Goal: Information Seeking & Learning: Learn about a topic

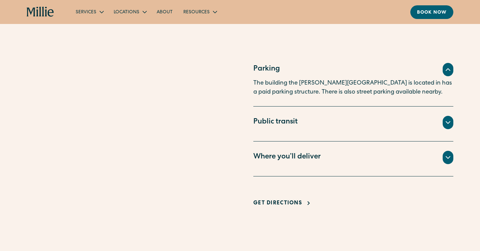
scroll to position [469, 0]
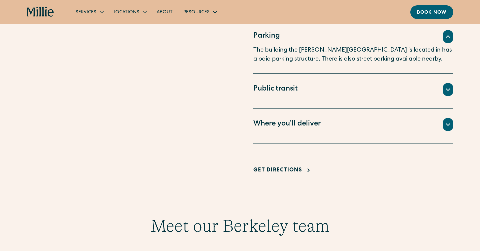
click at [287, 89] on div "Public transit" at bounding box center [275, 89] width 44 height 11
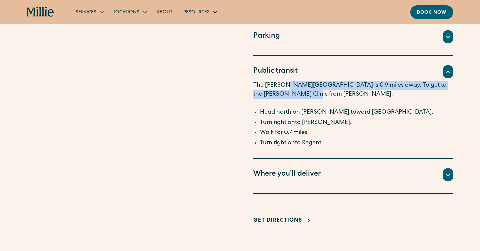
drag, startPoint x: 288, startPoint y: 86, endPoint x: 288, endPoint y: 96, distance: 10.0
click at [288, 96] on p "The Ashby BART station is 0.9 miles away. To get to the Millie Clinic from Ashb…" at bounding box center [353, 94] width 200 height 27
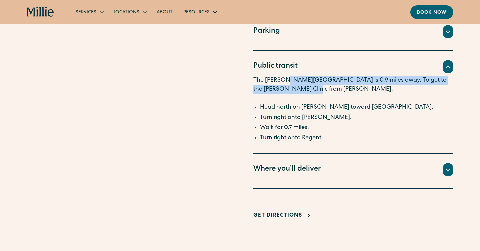
scroll to position [475, 0]
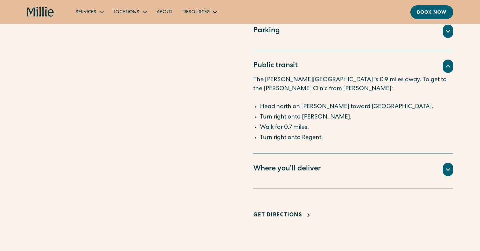
click at [305, 124] on li "Walk for 0.7 miles." at bounding box center [356, 127] width 193 height 9
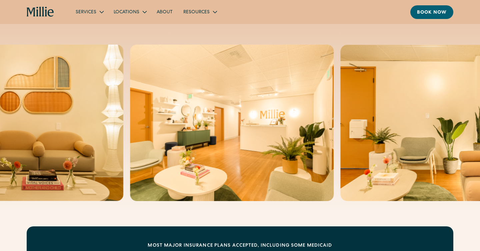
scroll to position [0, 0]
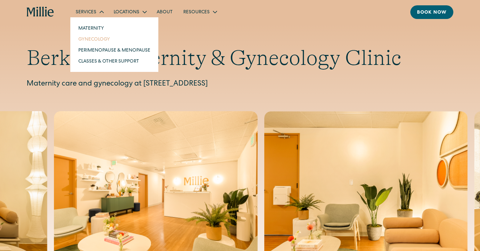
click at [92, 37] on link "Gynecology" at bounding box center [114, 39] width 83 height 11
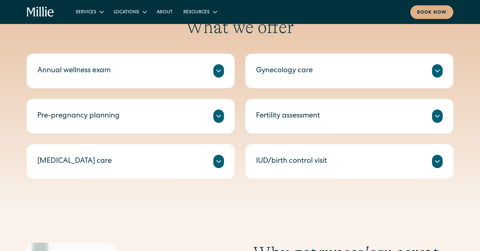
scroll to position [327, 0]
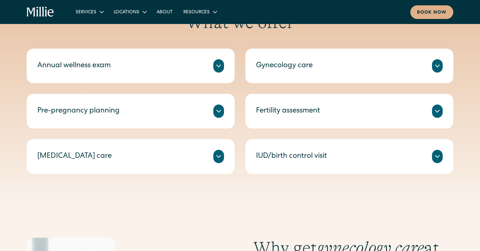
click at [290, 162] on div "IUD/birth control visit" at bounding box center [349, 156] width 187 height 13
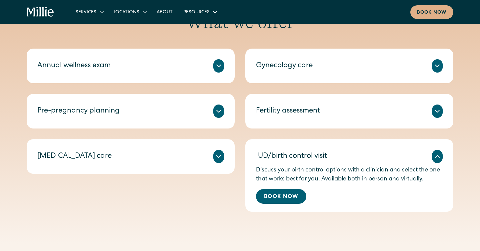
scroll to position [333, 0]
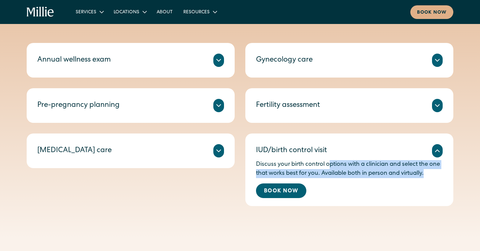
drag, startPoint x: 329, startPoint y: 164, endPoint x: 429, endPoint y: 173, distance: 100.1
click at [429, 173] on p "Discuss your birth control options with a clinician and select the one that wor…" at bounding box center [349, 169] width 187 height 18
click at [384, 171] on p "Discuss your birth control options with a clinician and select the one that wor…" at bounding box center [349, 169] width 187 height 18
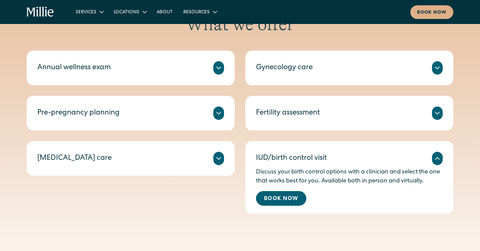
scroll to position [321, 0]
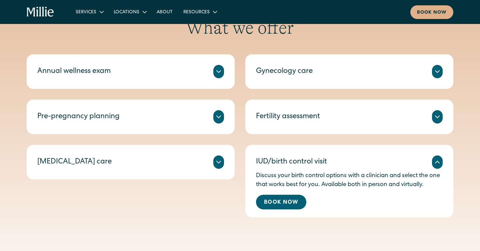
click at [308, 71] on div "Gynecology care" at bounding box center [284, 71] width 57 height 11
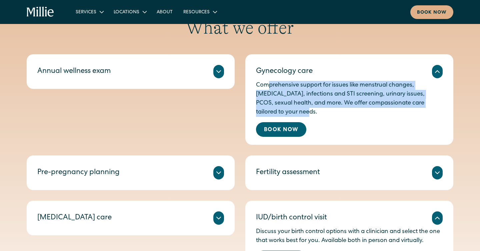
drag, startPoint x: 267, startPoint y: 81, endPoint x: 278, endPoint y: 109, distance: 30.3
click at [278, 109] on p "Comprehensive support for issues like menstrual changes, [MEDICAL_DATA], infect…" at bounding box center [349, 99] width 187 height 36
click at [280, 110] on p "Comprehensive support for issues like menstrual changes, [MEDICAL_DATA], infect…" at bounding box center [349, 99] width 187 height 36
drag, startPoint x: 308, startPoint y: 110, endPoint x: 257, endPoint y: 81, distance: 58.5
click at [257, 81] on p "Comprehensive support for issues like menstrual changes, [MEDICAL_DATA], infect…" at bounding box center [349, 99] width 187 height 36
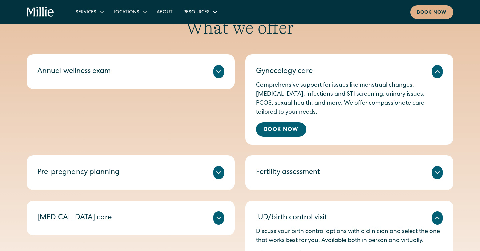
click at [274, 93] on p "Comprehensive support for issues like menstrual changes, [MEDICAL_DATA], infect…" at bounding box center [349, 99] width 187 height 36
